Goal: Information Seeking & Learning: Learn about a topic

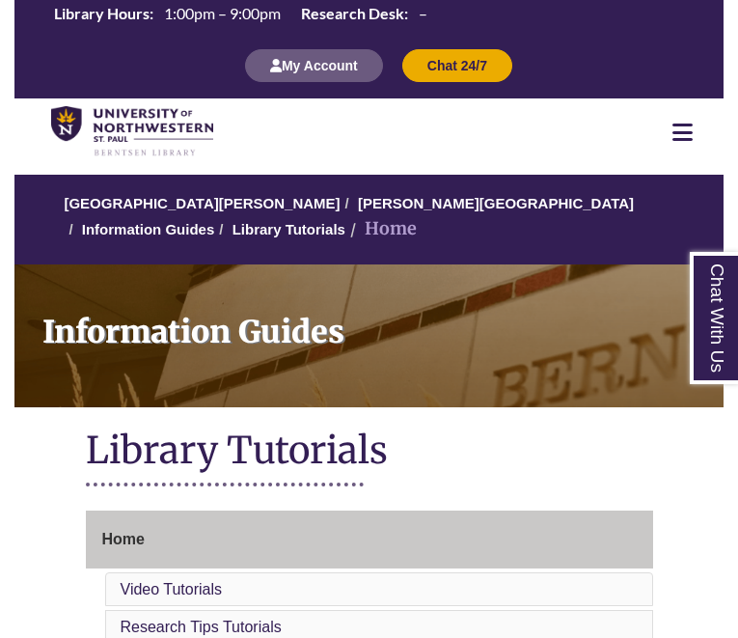
click at [696, 126] on div at bounding box center [682, 132] width 82 height 23
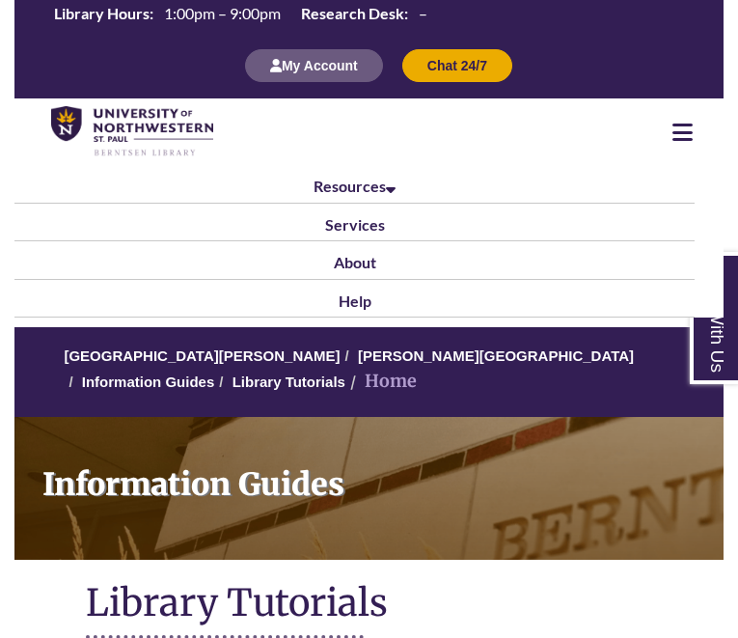
click at [677, 126] on icon at bounding box center [682, 132] width 20 height 23
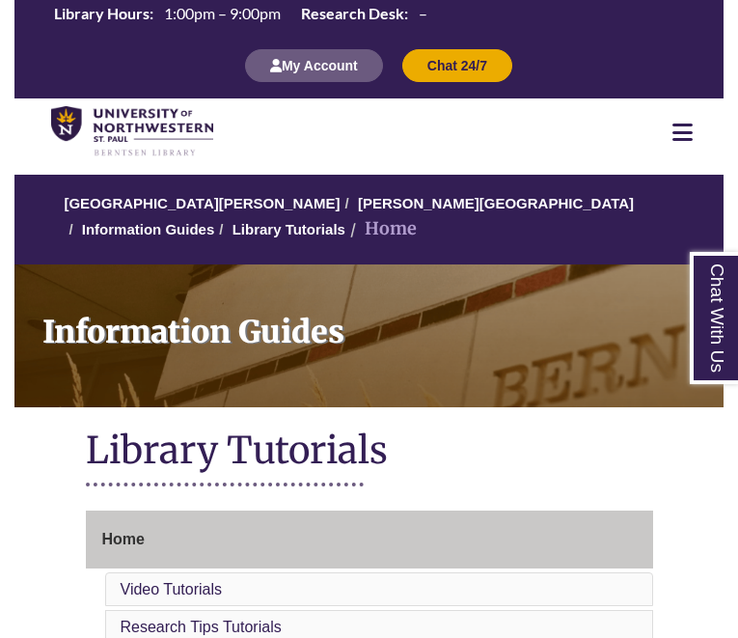
click at [677, 126] on icon at bounding box center [682, 132] width 20 height 23
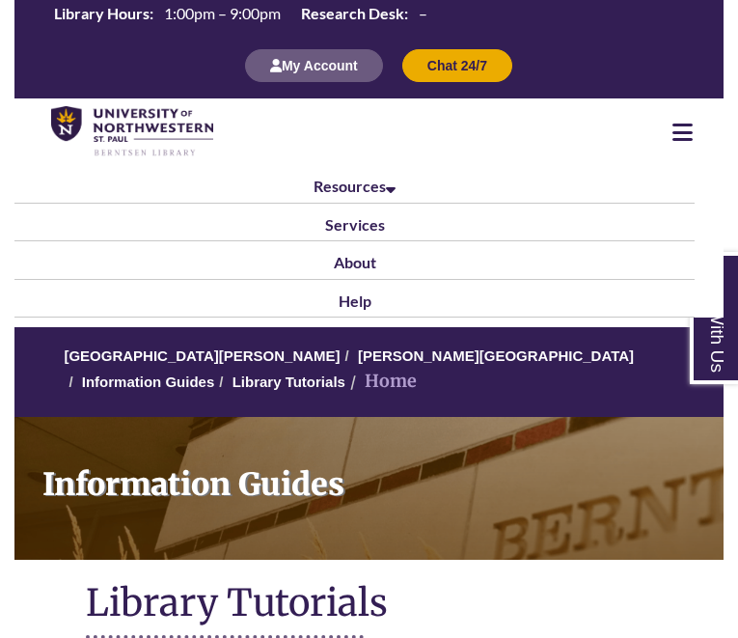
click at [677, 126] on icon at bounding box center [682, 132] width 20 height 23
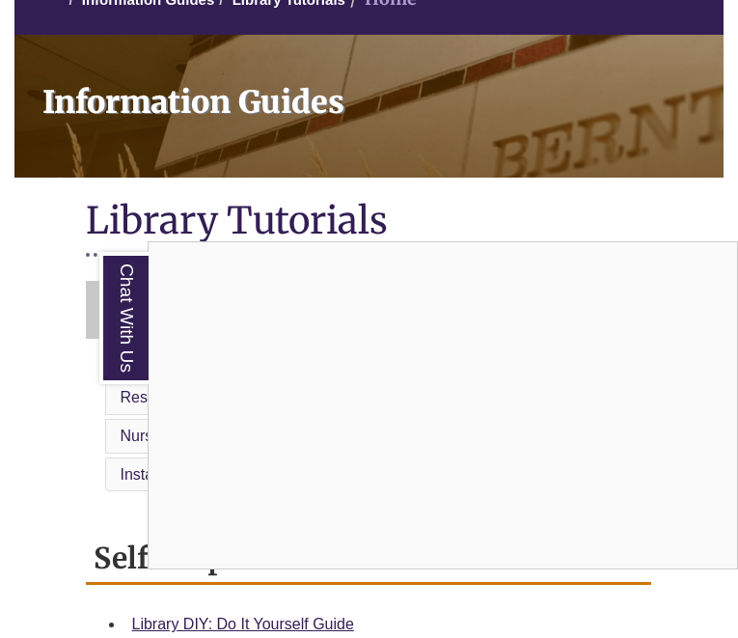
scroll to position [238, 0]
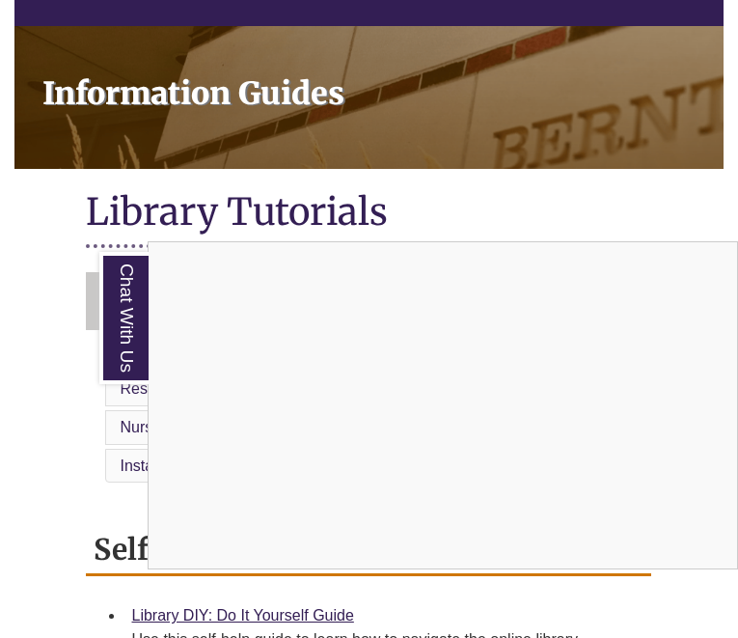
click at [32, 321] on div "Chat With Us" at bounding box center [369, 319] width 738 height 638
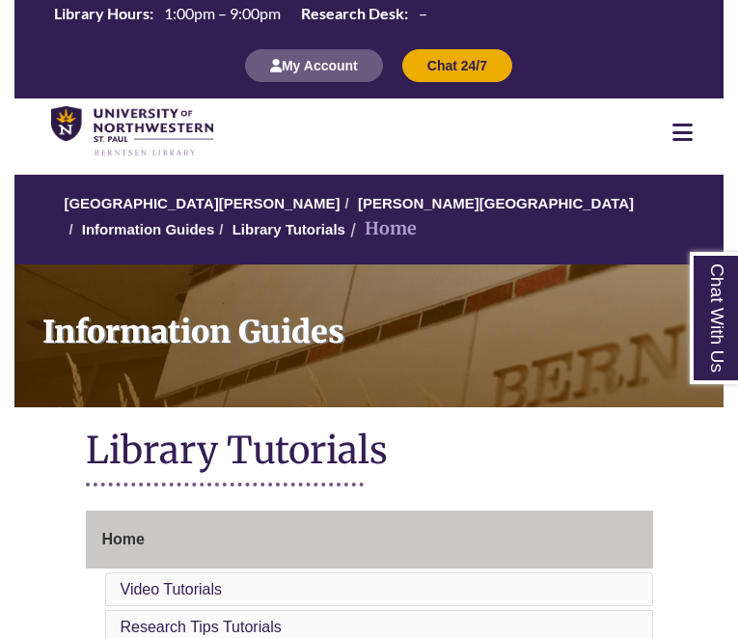
scroll to position [0, 0]
click at [388, 199] on link "[PERSON_NAME][GEOGRAPHIC_DATA]" at bounding box center [496, 203] width 276 height 16
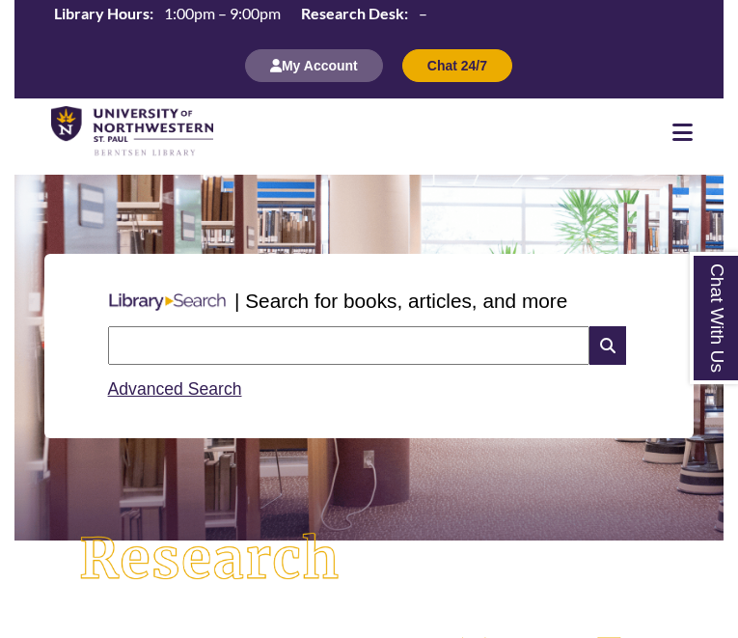
click at [228, 336] on input "text" at bounding box center [349, 345] width 482 height 39
type input "*"
type input "**********"
